Goal: Information Seeking & Learning: Learn about a topic

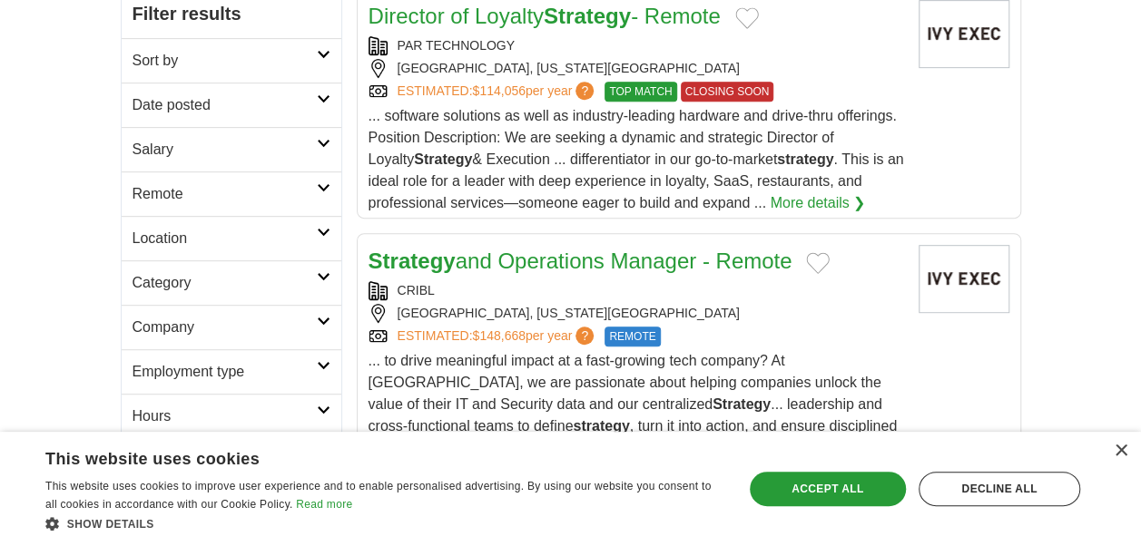
scroll to position [355, 0]
click at [324, 184] on icon at bounding box center [324, 186] width 14 height 9
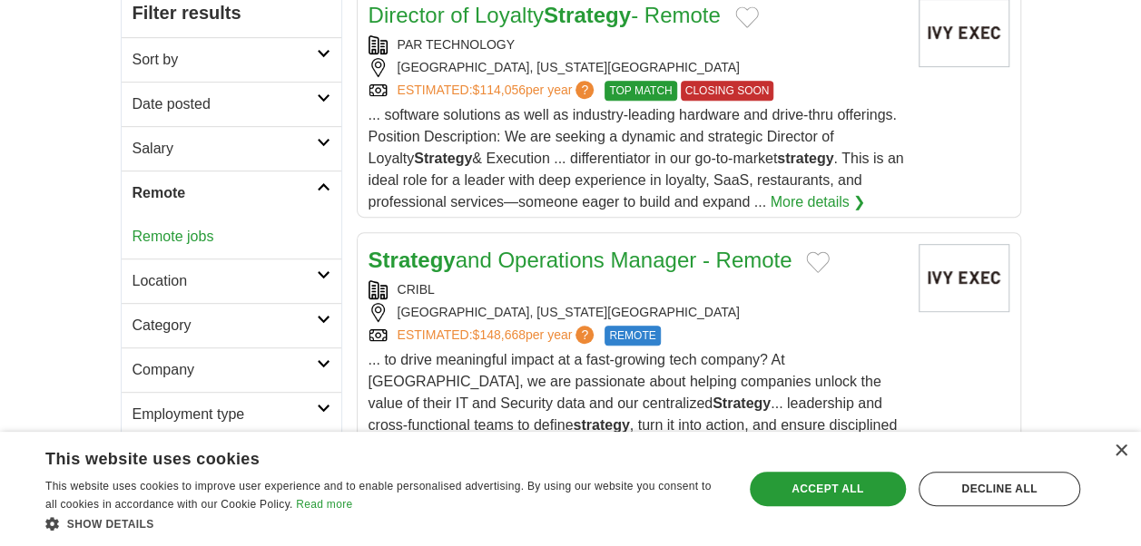
click at [324, 184] on icon at bounding box center [324, 186] width 14 height 9
click at [324, 142] on icon at bounding box center [324, 142] width 14 height 9
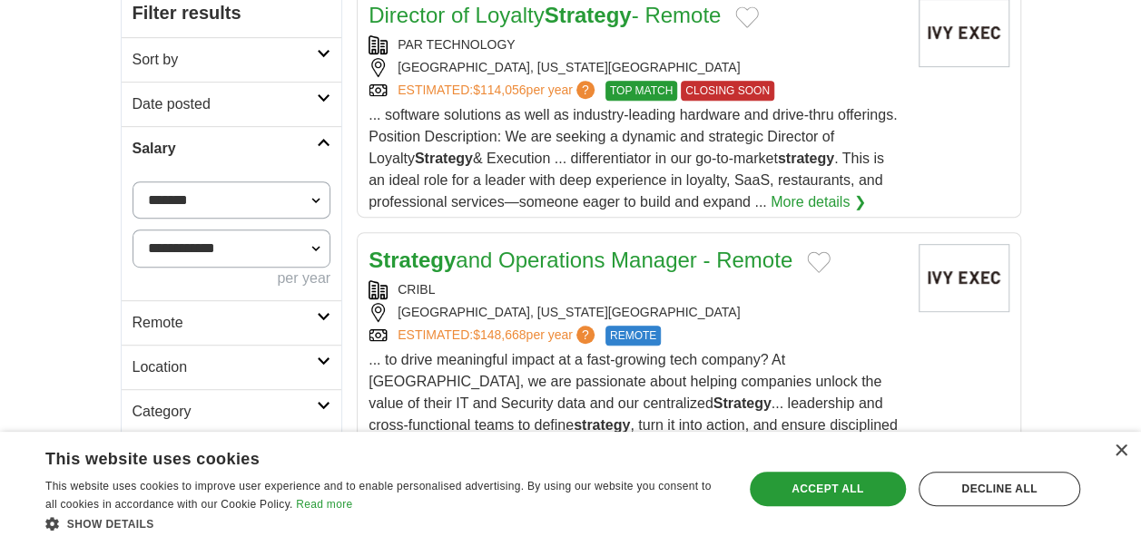
click at [324, 142] on icon at bounding box center [324, 142] width 14 height 9
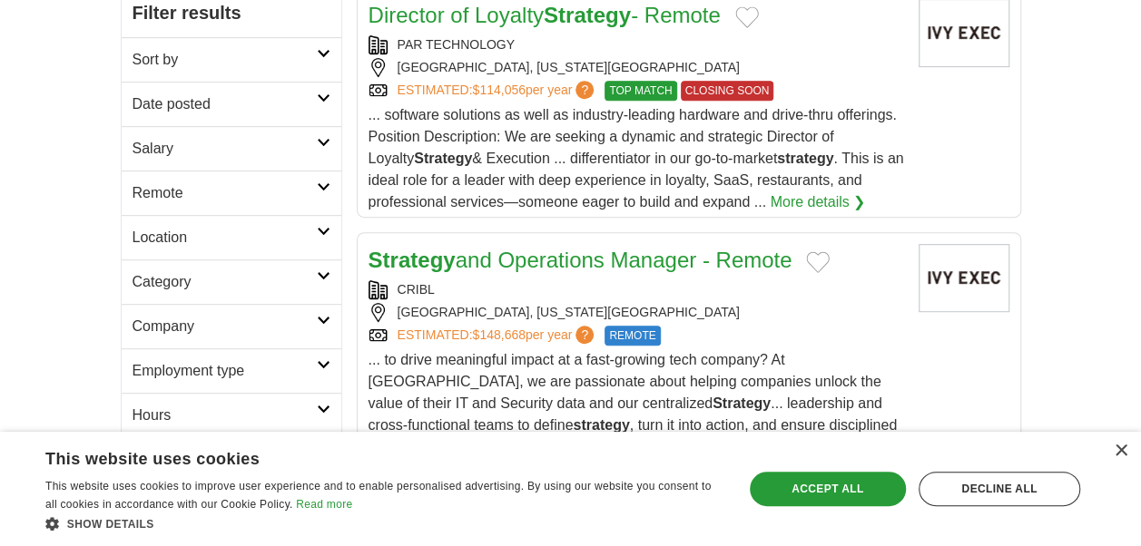
click at [320, 85] on link "Date posted" at bounding box center [232, 104] width 220 height 44
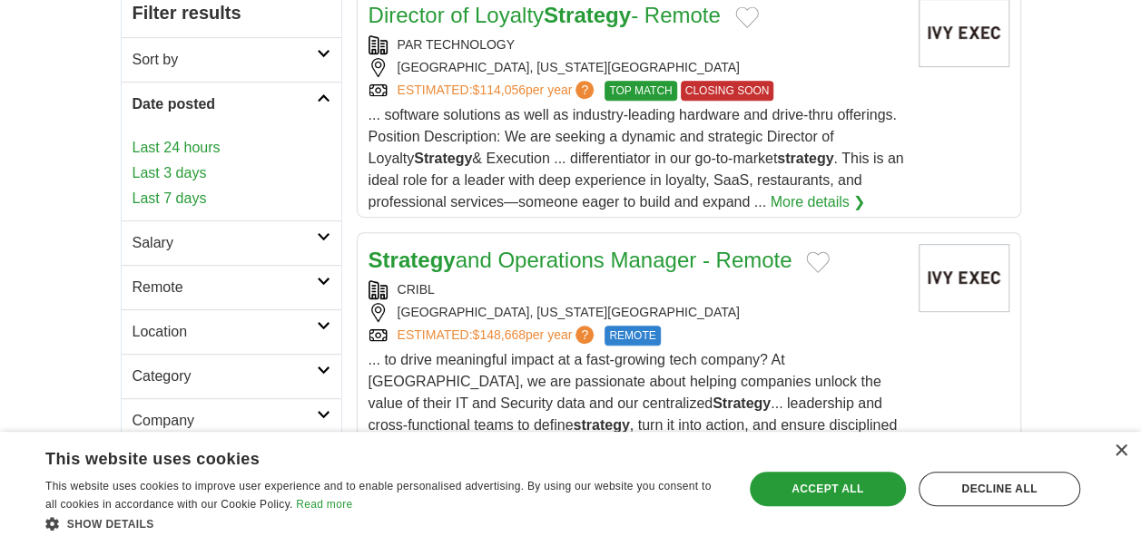
click at [998, 499] on div "Decline all" at bounding box center [999, 489] width 162 height 34
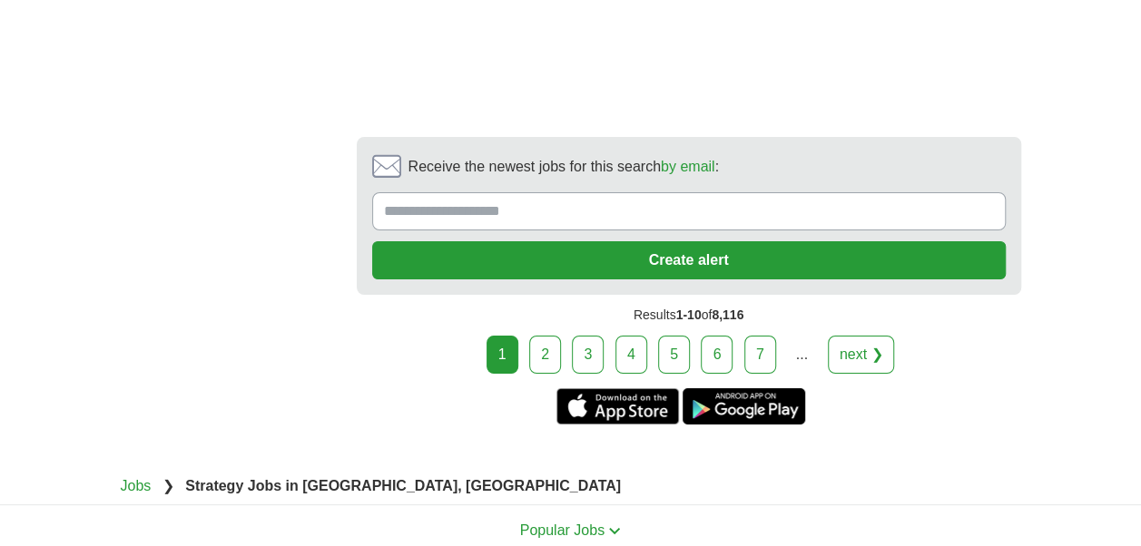
scroll to position [3171, 0]
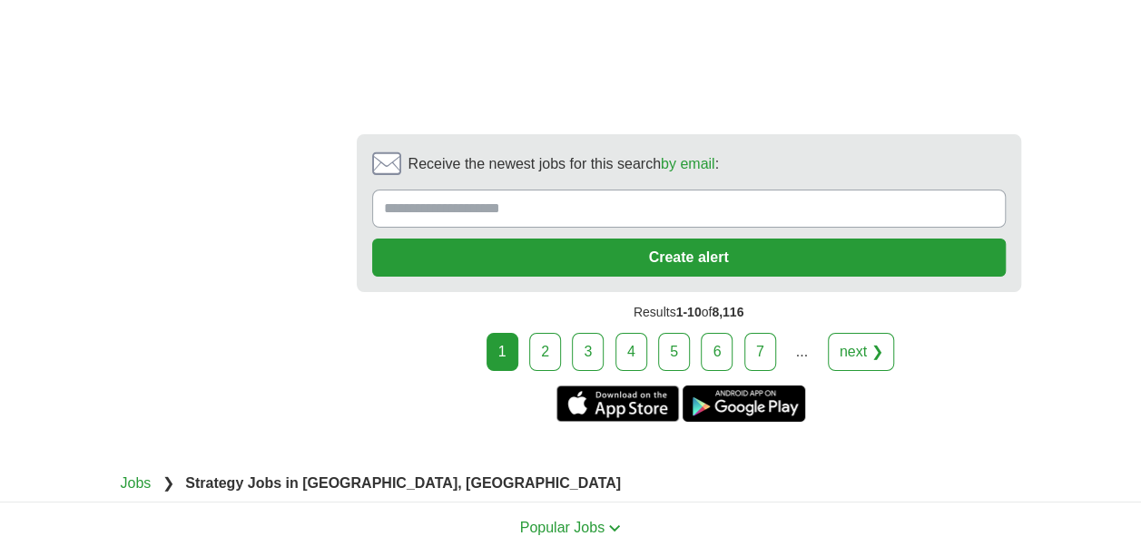
click at [539, 333] on link "2" at bounding box center [545, 352] width 32 height 38
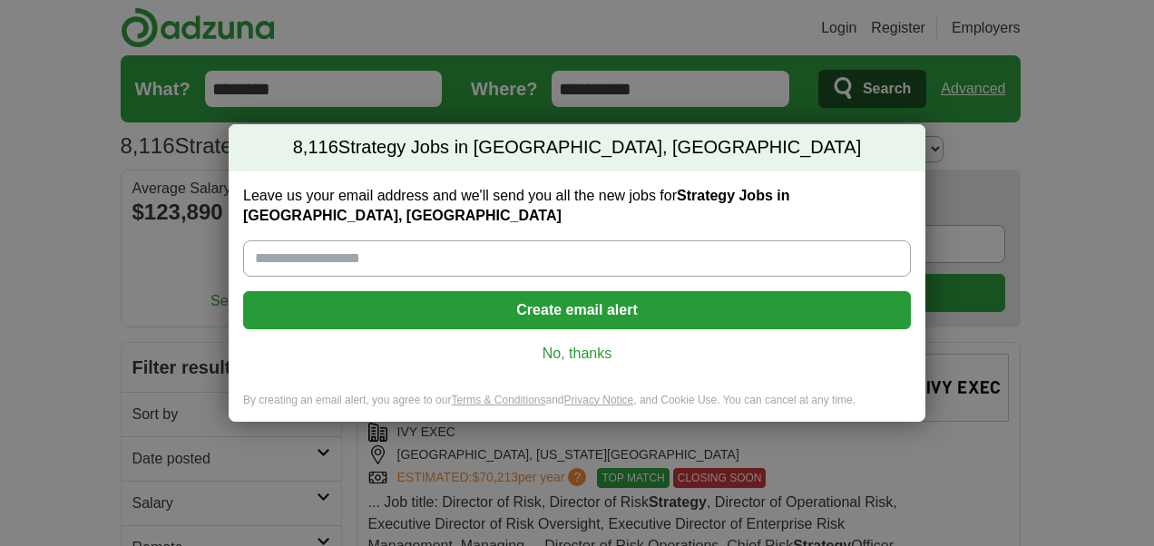
click at [586, 348] on link "No, thanks" at bounding box center [577, 354] width 639 height 20
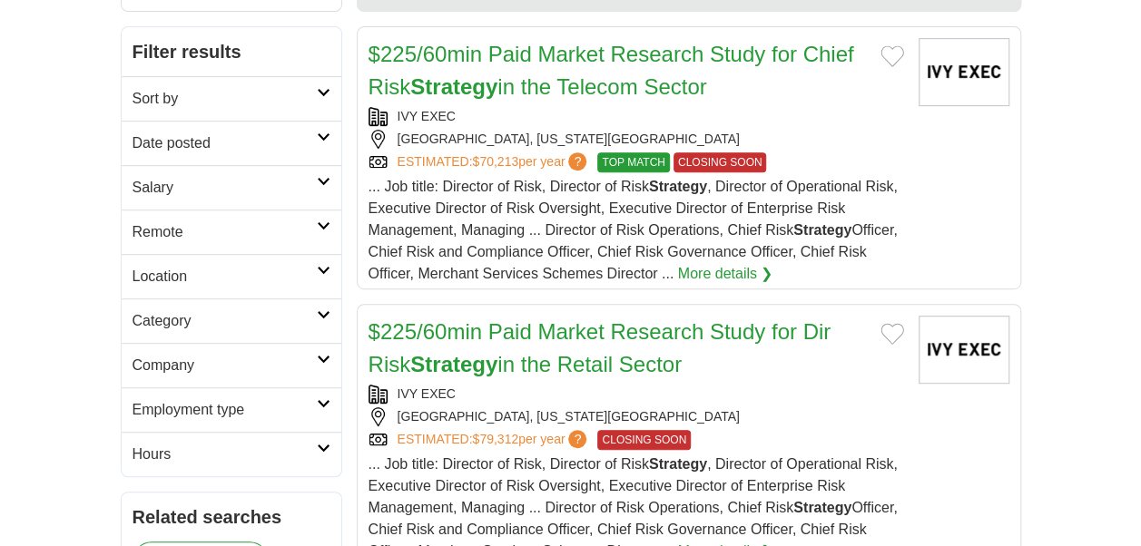
scroll to position [315, 0]
click at [289, 402] on h2 "Employment type" at bounding box center [224, 411] width 184 height 22
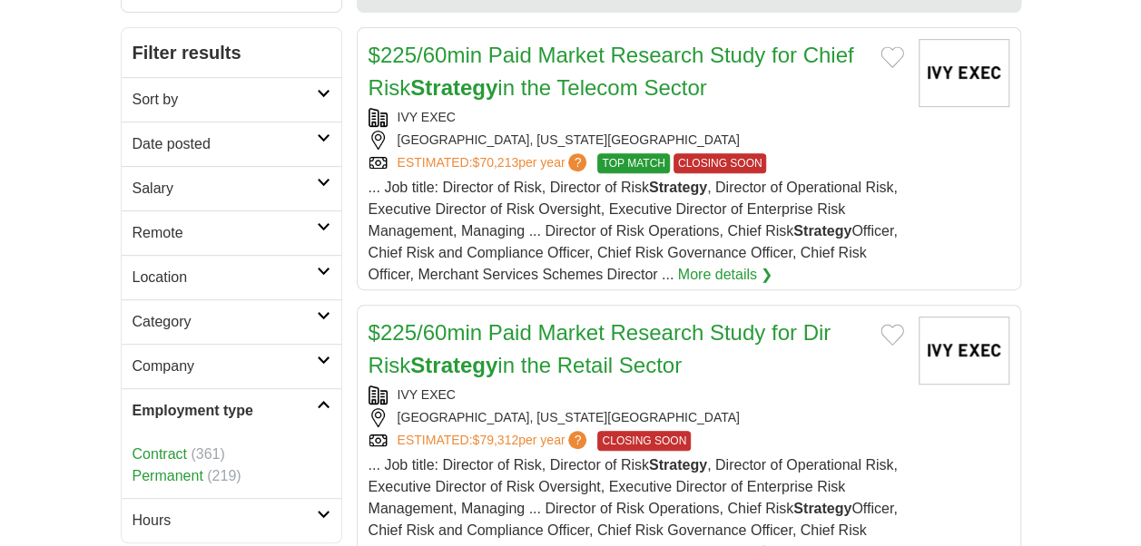
click at [159, 468] on link "Permanent" at bounding box center [167, 475] width 71 height 15
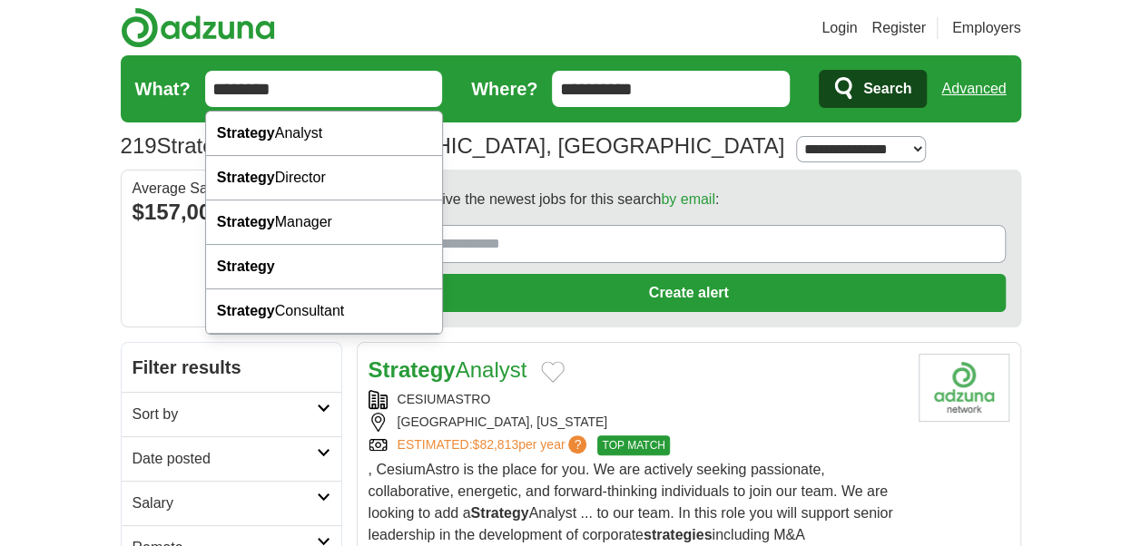
click at [273, 87] on input "********" at bounding box center [324, 89] width 238 height 36
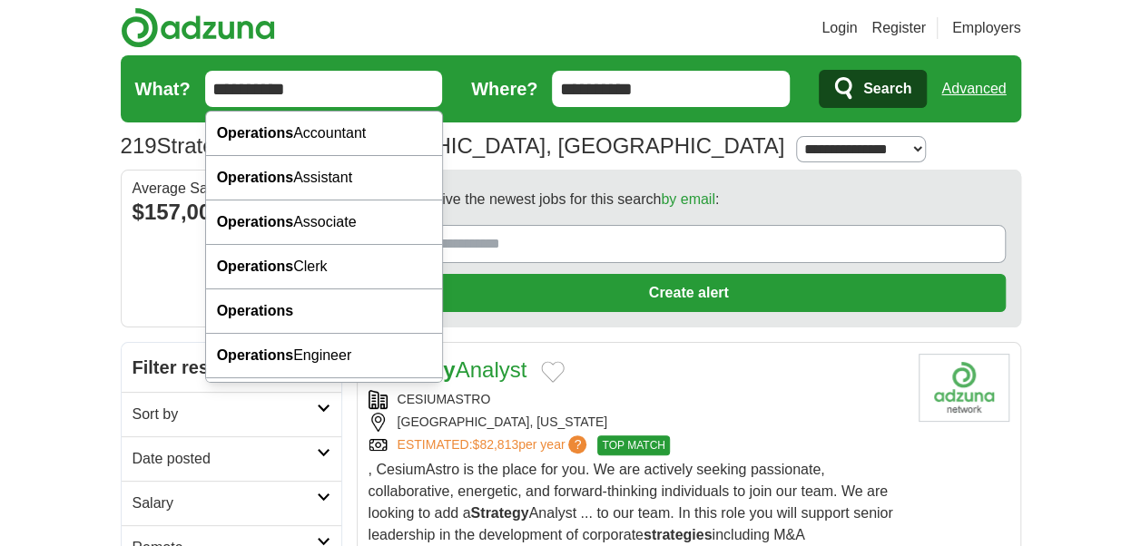
type input "**********"
click at [818, 70] on button "Search" at bounding box center [872, 89] width 108 height 38
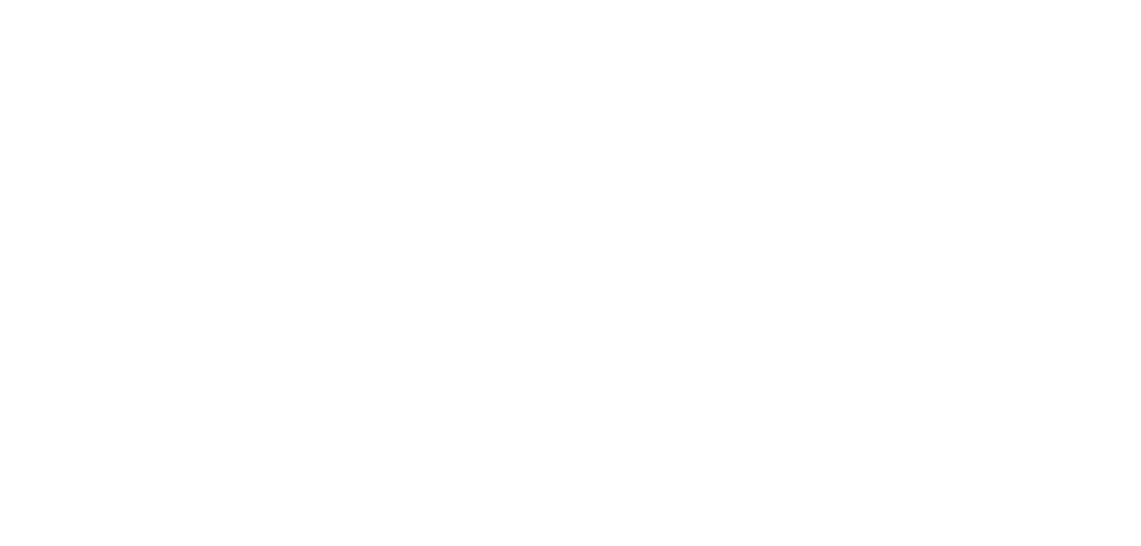
scroll to position [3132, 0]
